Goal: Task Accomplishment & Management: Manage account settings

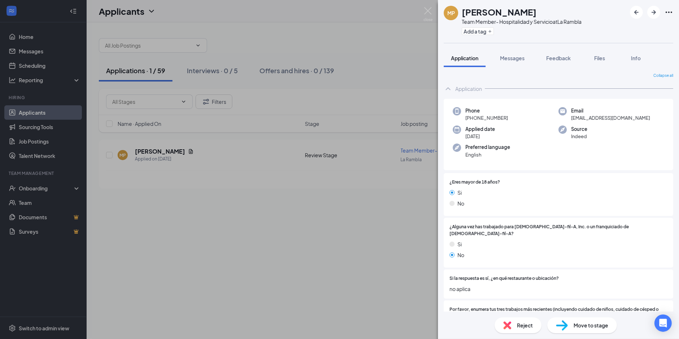
scroll to position [557, 0]
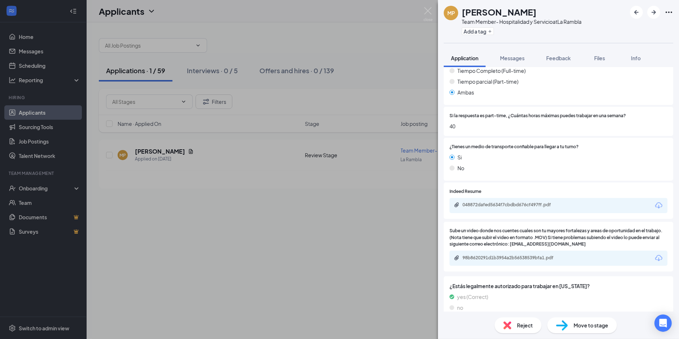
click at [170, 73] on div "MP [PERSON_NAME] Team Member- Hospitalidad y Servicio at [GEOGRAPHIC_DATA] Add …" at bounding box center [339, 169] width 679 height 339
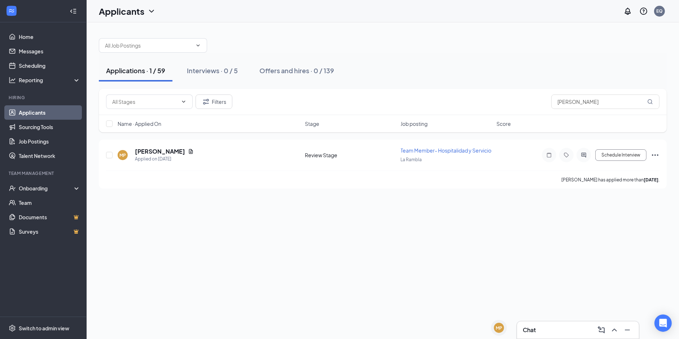
click at [340, 222] on div "Applications · 1 / 59 Interviews · 0 / 5 Offers and hires · 0 / 139 Filters [PE…" at bounding box center [383, 180] width 592 height 317
click at [156, 68] on div "Applications · 1 / 59" at bounding box center [135, 70] width 59 height 9
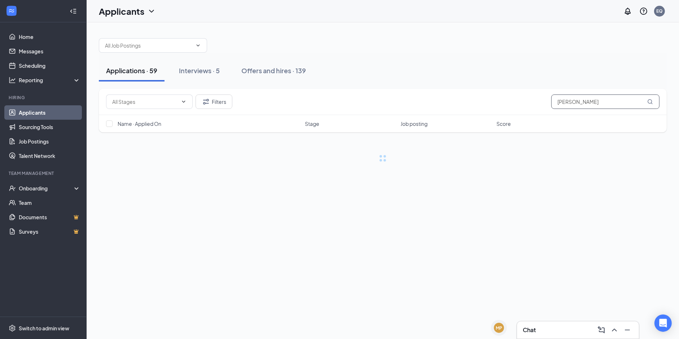
click at [573, 104] on input "marisol" at bounding box center [605, 101] width 108 height 14
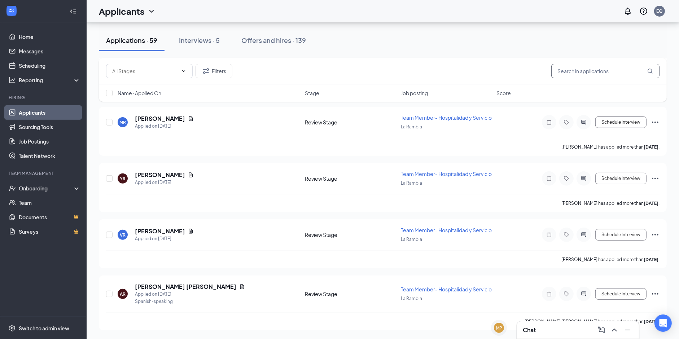
scroll to position [3521, 0]
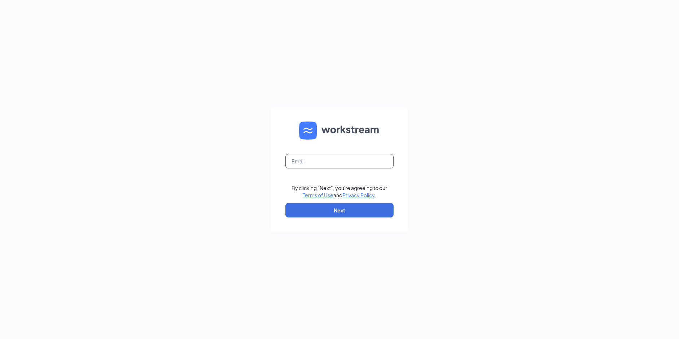
click at [326, 160] on input "text" at bounding box center [339, 161] width 108 height 14
type input "[PERSON_NAME][EMAIL_ADDRESS][PERSON_NAME][DOMAIN_NAME]"
click at [325, 209] on button "Next" at bounding box center [339, 210] width 108 height 14
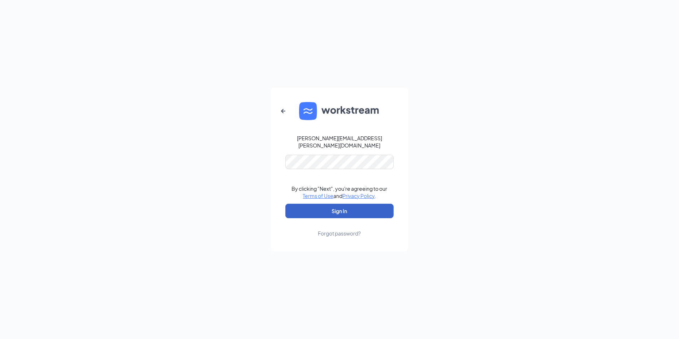
click at [308, 205] on button "Sign In" at bounding box center [339, 211] width 108 height 14
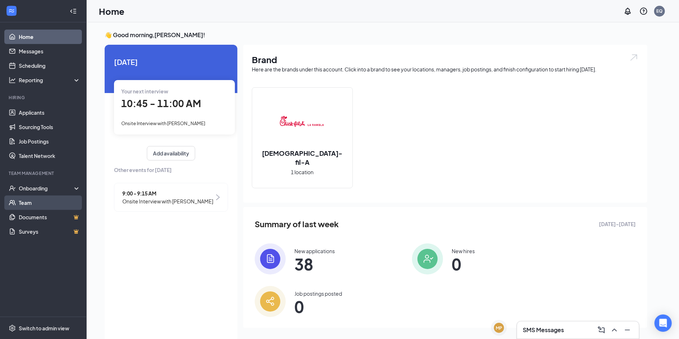
click at [34, 203] on link "Team" at bounding box center [50, 202] width 62 height 14
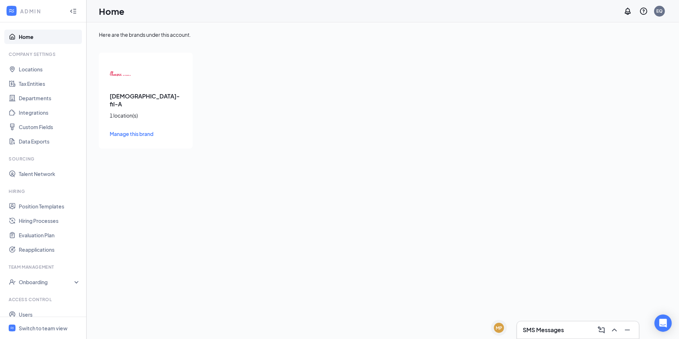
click at [167, 82] on div "Chick-fil-A 1 location(s) Manage this brand" at bounding box center [146, 101] width 94 height 96
click at [132, 76] on div "Chick-fil-A 1 location(s) Manage this brand" at bounding box center [146, 101] width 94 height 96
click at [29, 311] on link "Users" at bounding box center [50, 314] width 62 height 14
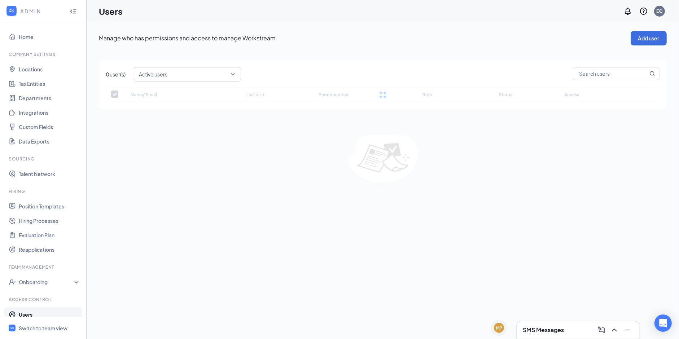
checkbox input "false"
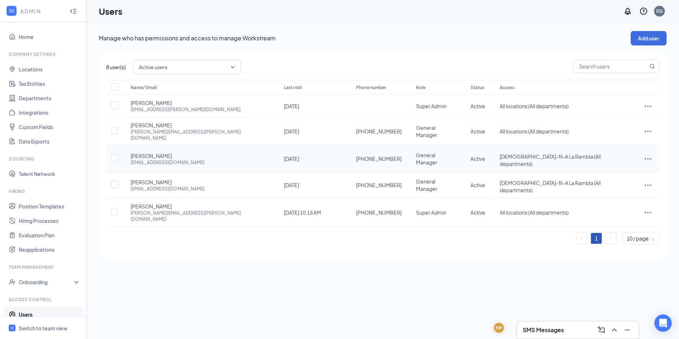
click at [643, 154] on icon "ActionsIcon" at bounding box center [647, 158] width 9 height 9
click at [611, 195] on span "Disable" at bounding box center [611, 198] width 18 height 6
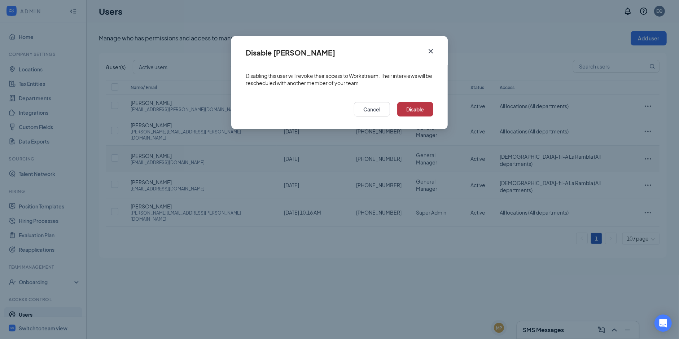
click at [416, 107] on button "Disable" at bounding box center [415, 109] width 36 height 14
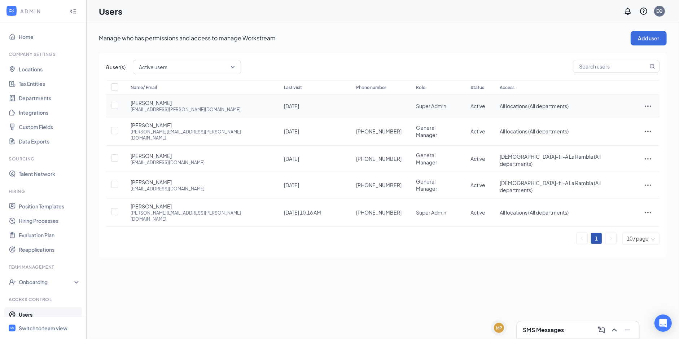
click at [647, 103] on icon "ActionsIcon" at bounding box center [647, 106] width 9 height 9
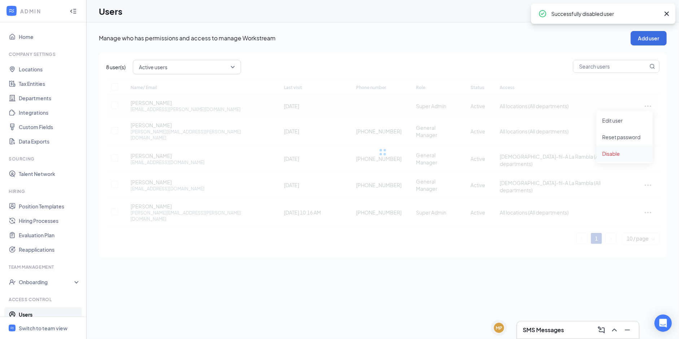
click at [614, 151] on span "Disable" at bounding box center [611, 153] width 18 height 6
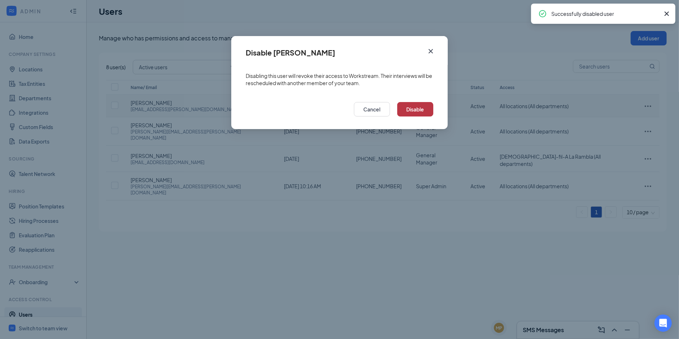
click at [415, 106] on button "Disable" at bounding box center [415, 109] width 36 height 14
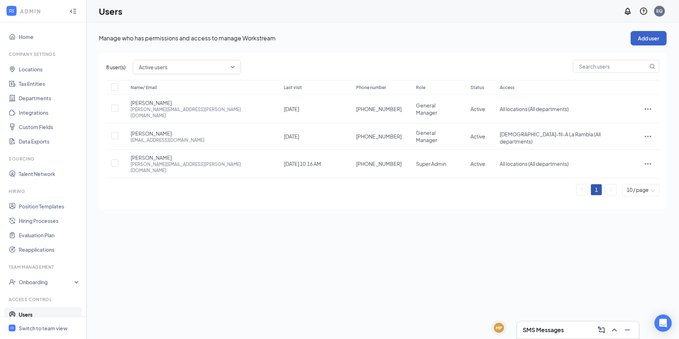
click at [643, 37] on button "Add user" at bounding box center [648, 38] width 36 height 14
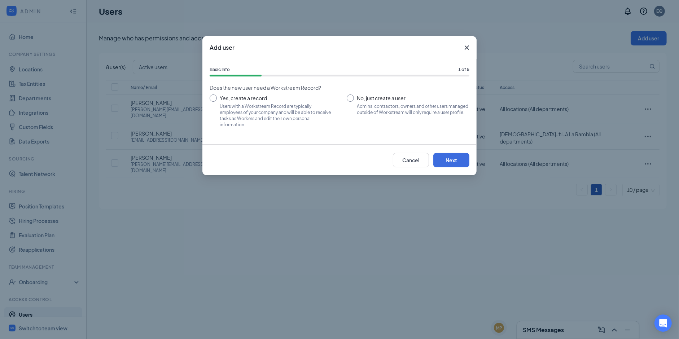
click at [362, 103] on input "No, just create a user Admins, contractors, owners and other users managed outs…" at bounding box center [408, 110] width 123 height 32
radio input "true"
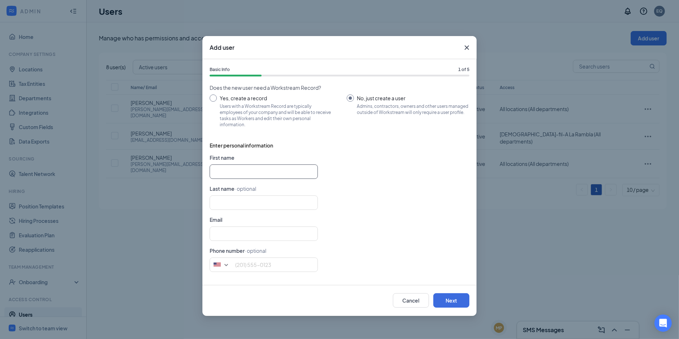
click at [232, 172] on input "text" at bounding box center [264, 171] width 108 height 14
type input "Alejandro"
click at [216, 98] on input "Yes, create a record Users with a Workstream Record are typically employees of …" at bounding box center [271, 110] width 123 height 32
radio input "true"
radio input "false"
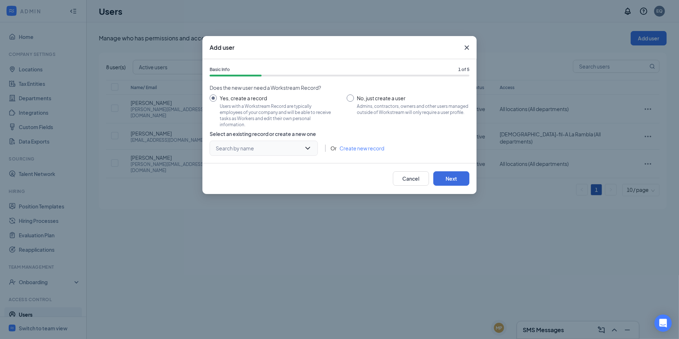
click at [257, 150] on input "search" at bounding box center [261, 148] width 94 height 14
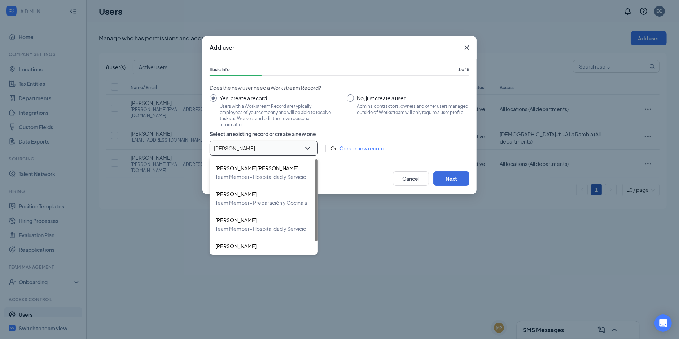
type input "Alejandro"
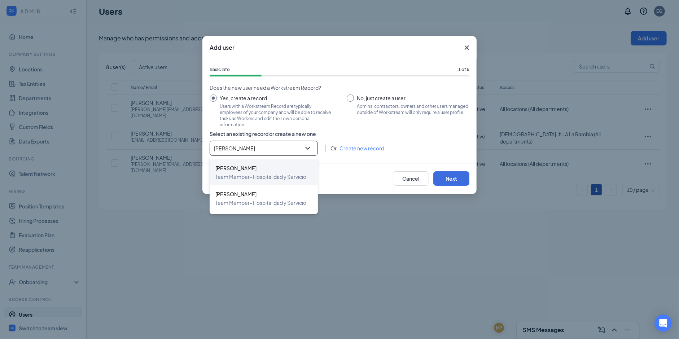
click at [249, 177] on span "Team Member- Hospitalidad y Servicio at La Rambla" at bounding box center [290, 176] width 150 height 9
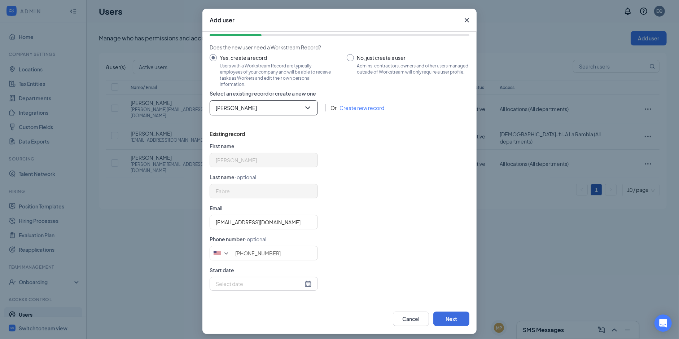
scroll to position [31, 0]
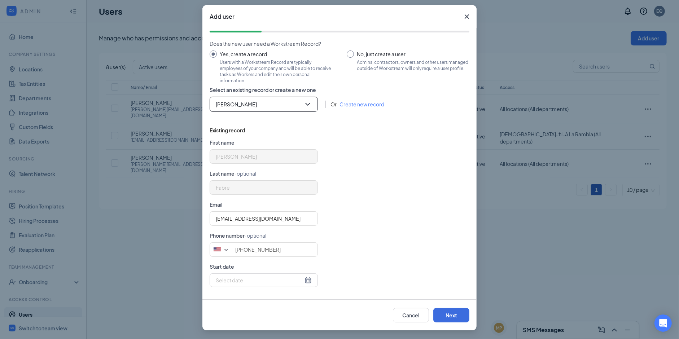
click at [310, 280] on div at bounding box center [264, 280] width 96 height 8
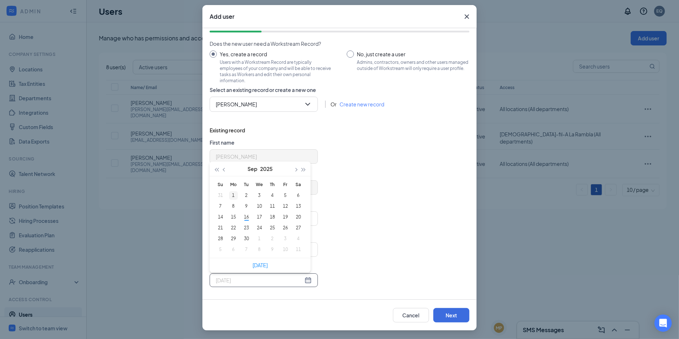
type input "2025-09-01"
click at [230, 195] on div "1" at bounding box center [233, 195] width 9 height 9
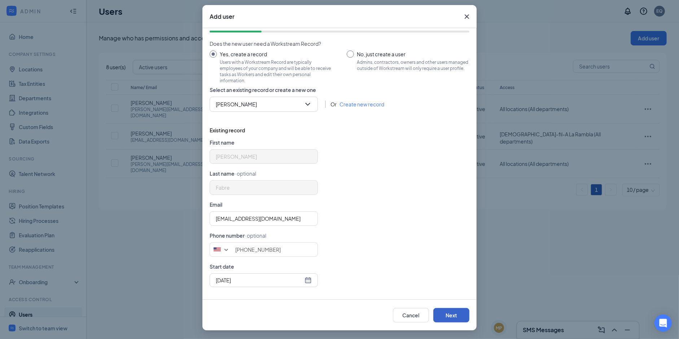
click at [453, 311] on button "Next" at bounding box center [451, 315] width 36 height 14
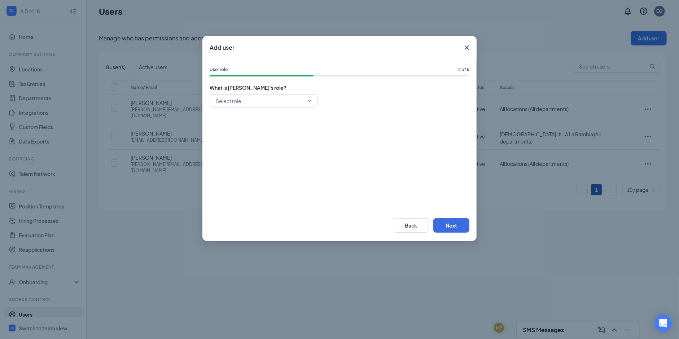
click at [268, 98] on input "search" at bounding box center [261, 101] width 94 height 12
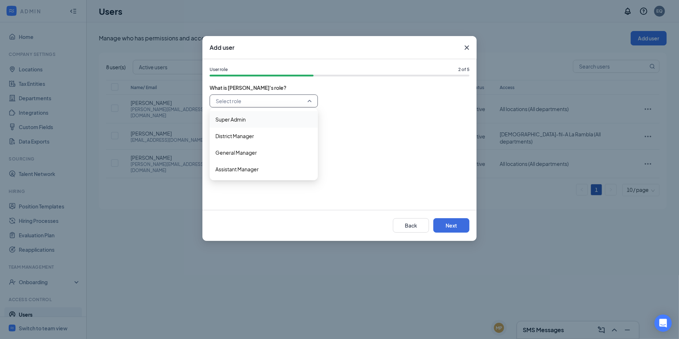
click at [246, 120] on span "Super Admin" at bounding box center [263, 119] width 97 height 8
click at [453, 222] on button "Next" at bounding box center [451, 225] width 36 height 14
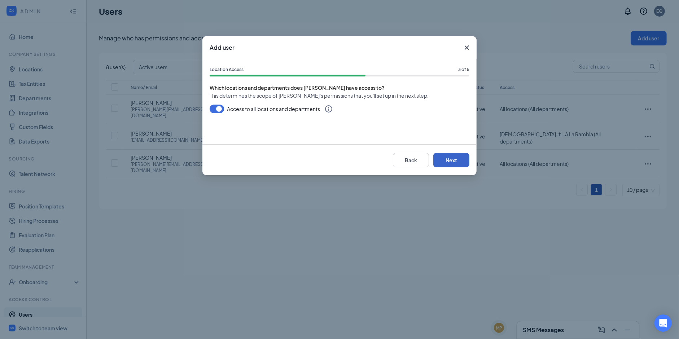
click at [455, 163] on button "Next" at bounding box center [451, 160] width 36 height 14
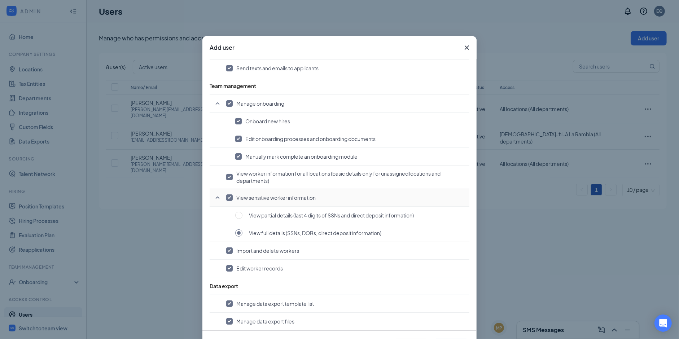
scroll to position [31, 0]
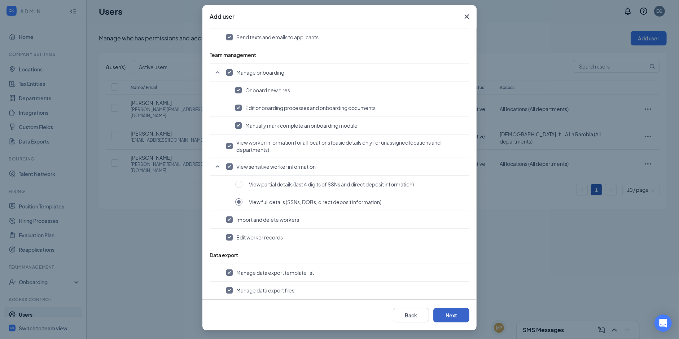
click at [458, 318] on button "Next" at bounding box center [451, 315] width 36 height 14
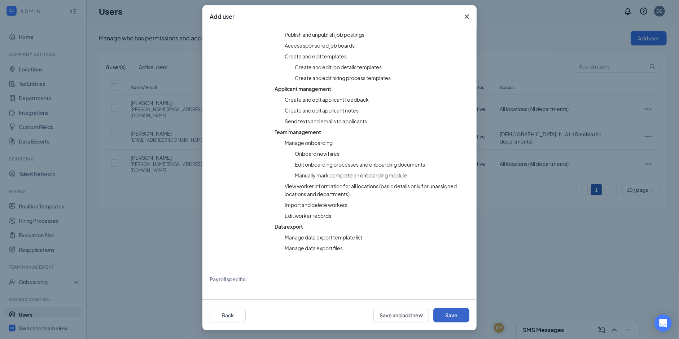
click at [458, 318] on button "Save" at bounding box center [451, 315] width 36 height 14
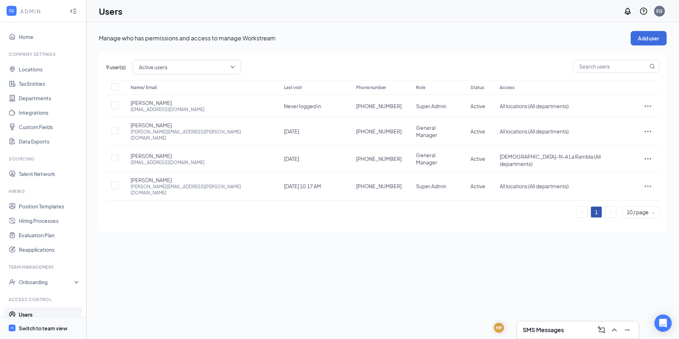
click at [39, 335] on span "Switch to team view" at bounding box center [50, 328] width 62 height 22
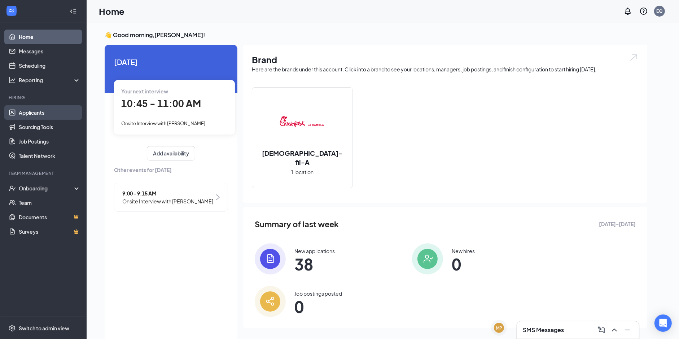
click at [39, 116] on link "Applicants" at bounding box center [50, 112] width 62 height 14
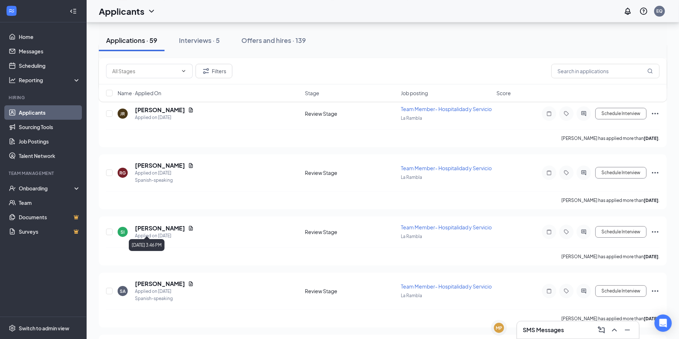
scroll to position [3521, 0]
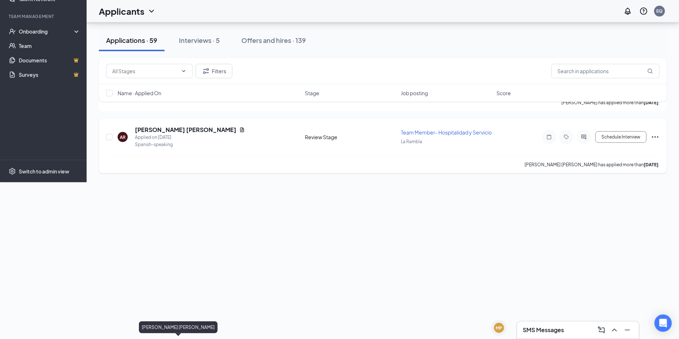
click at [155, 134] on h5 "Adan Rivera Colón" at bounding box center [185, 130] width 101 height 8
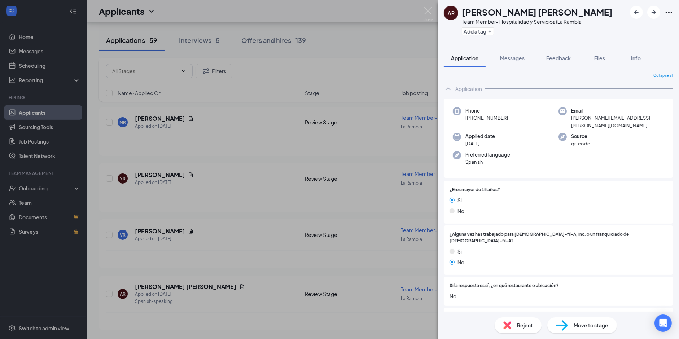
scroll to position [557, 0]
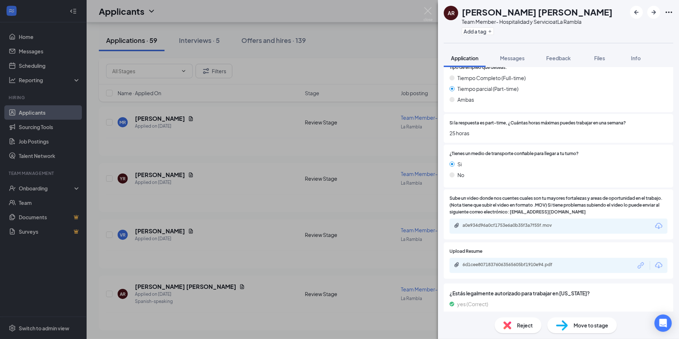
click at [126, 178] on div "AR Adan Rivera Colón Team Member- Hospitalidad y Servicio at La Rambla Add a ta…" at bounding box center [339, 169] width 679 height 339
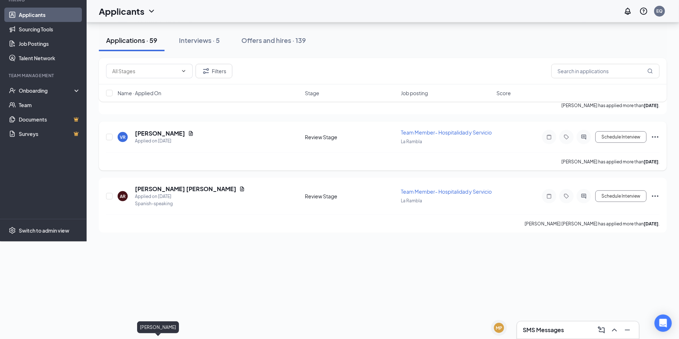
click at [143, 137] on h5 "Valerie Rivera" at bounding box center [160, 133] width 50 height 8
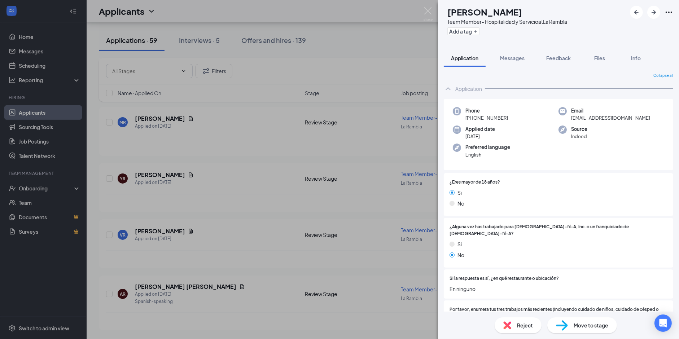
click at [333, 132] on div "VR Valerie Rivera Team Member- Hospitalidad y Servicio at La Rambla Add a tag A…" at bounding box center [339, 169] width 679 height 339
